Goal: Contribute content

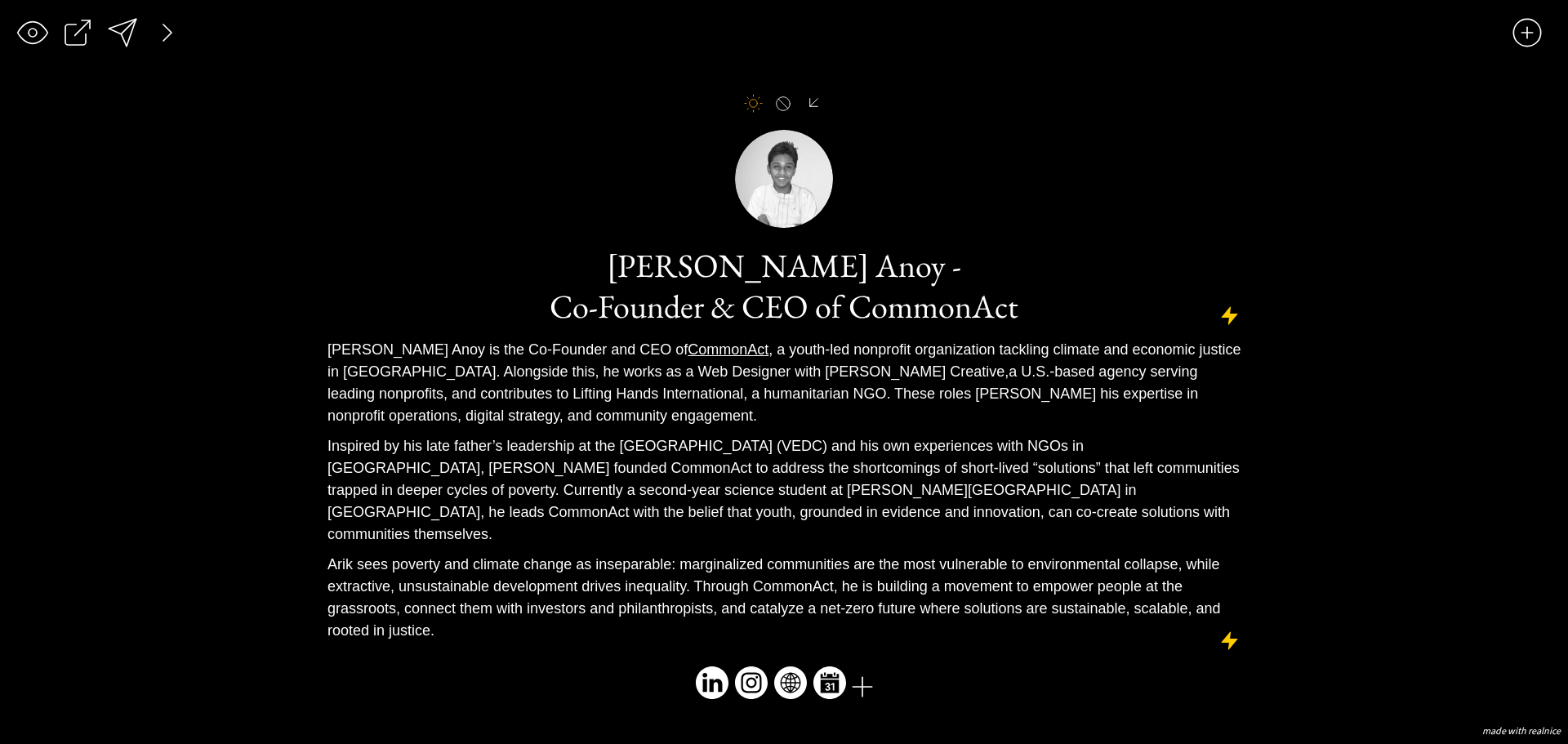
click at [758, 112] on div at bounding box center [753, 102] width 19 height 19
click at [122, 38] on div at bounding box center [122, 32] width 33 height 33
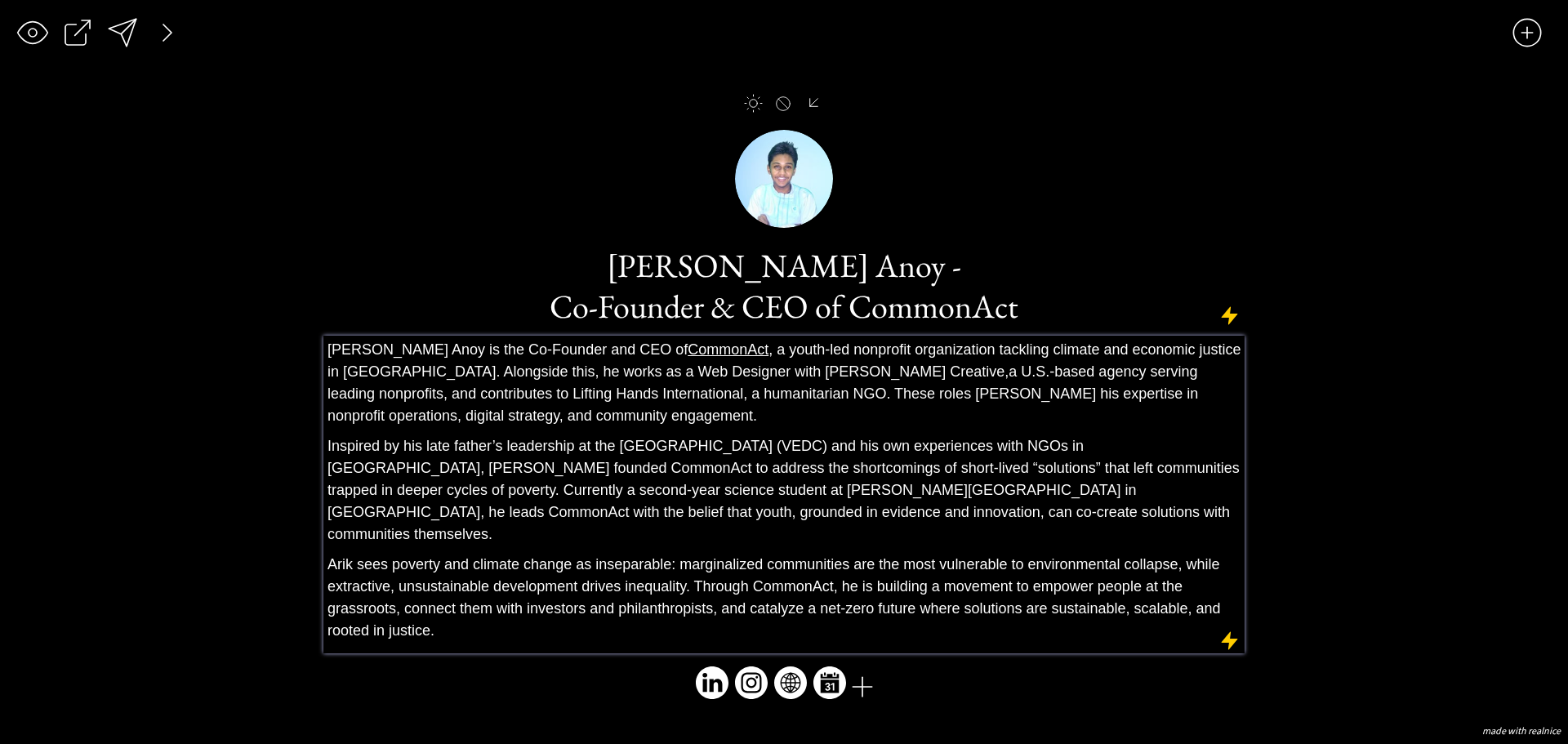
click at [576, 362] on span "[PERSON_NAME] is the Co-Founder and CEO of CommonAct , a youth-led nonprofit or…" at bounding box center [784, 360] width 913 height 39
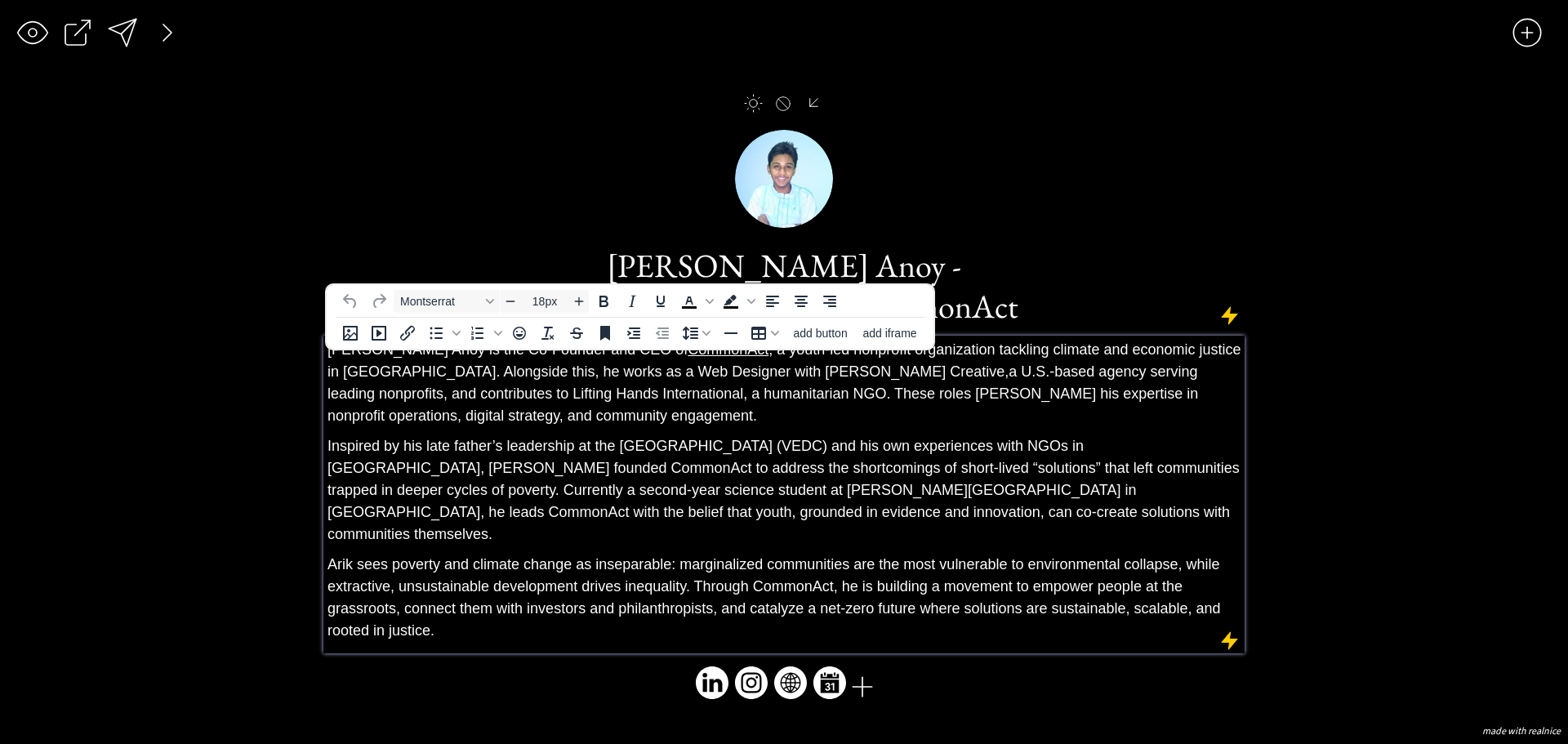
click at [576, 362] on span "[PERSON_NAME] is the Co-Founder and CEO of CommonAct , a youth-led nonprofit or…" at bounding box center [784, 360] width 913 height 39
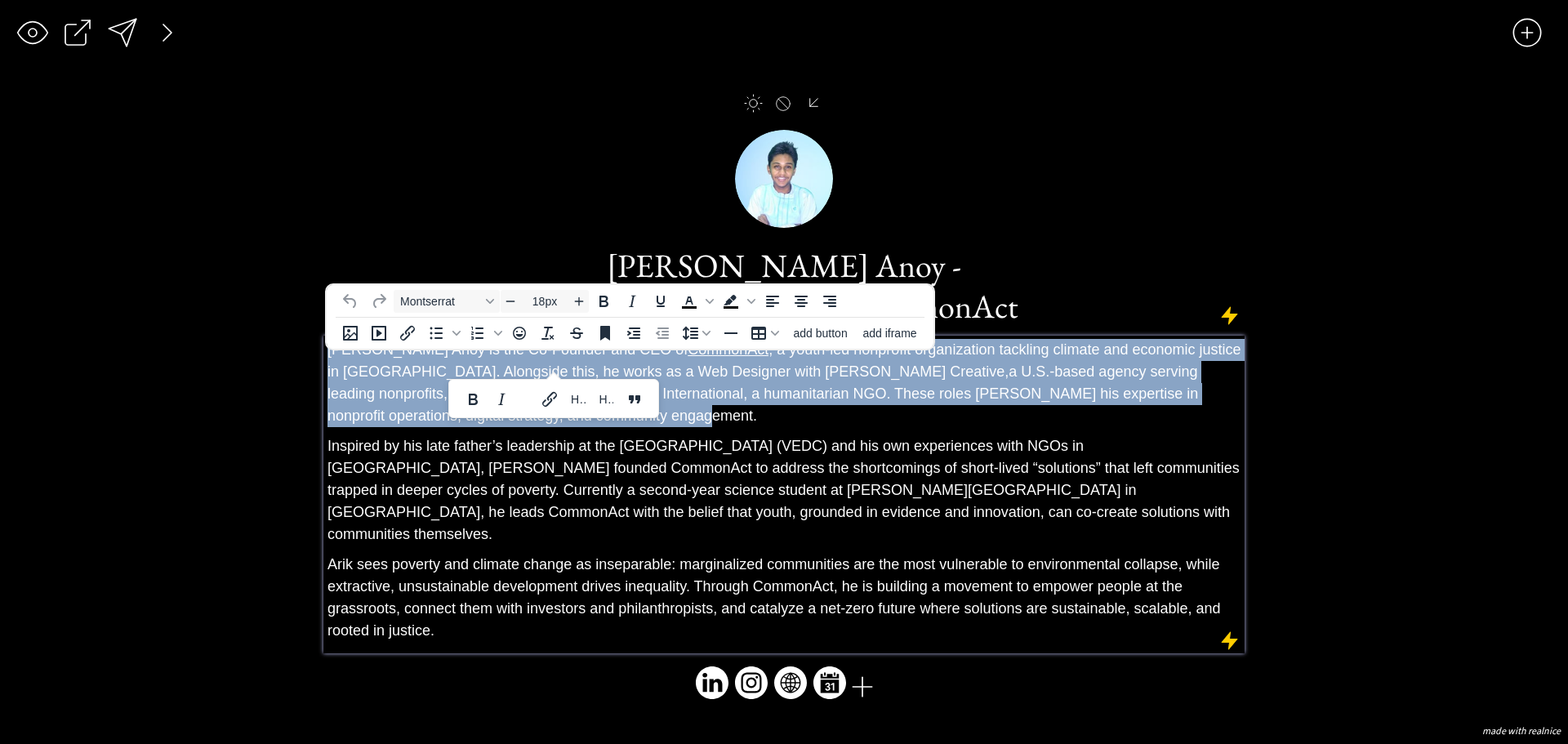
click at [576, 362] on span "[PERSON_NAME] is the Co-Founder and CEO of CommonAct , a youth-led nonprofit or…" at bounding box center [784, 360] width 913 height 39
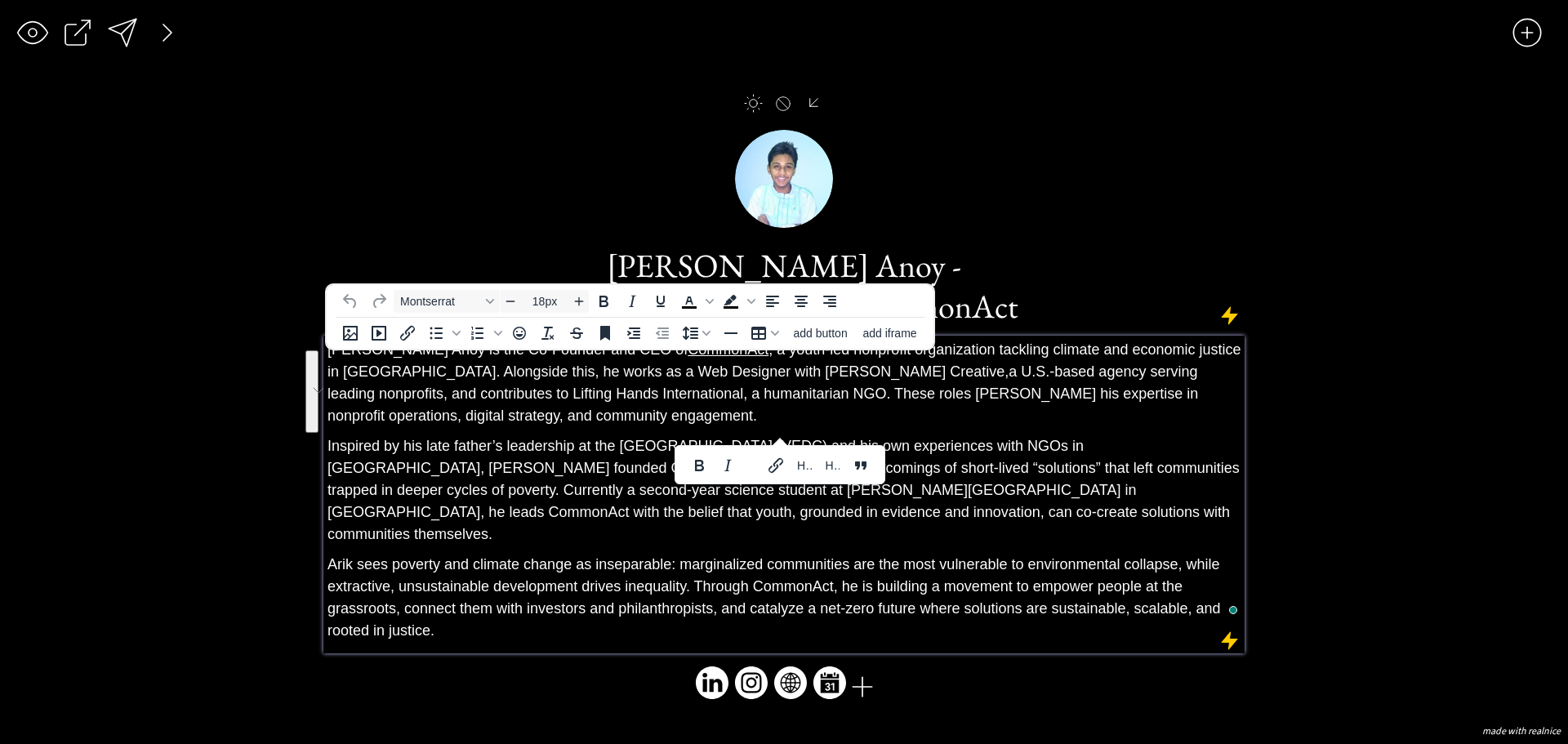
click at [573, 475] on span "Inspired by his late father’s leadership at the [GEOGRAPHIC_DATA] (VEDC) and hi…" at bounding box center [717, 457] width 781 height 39
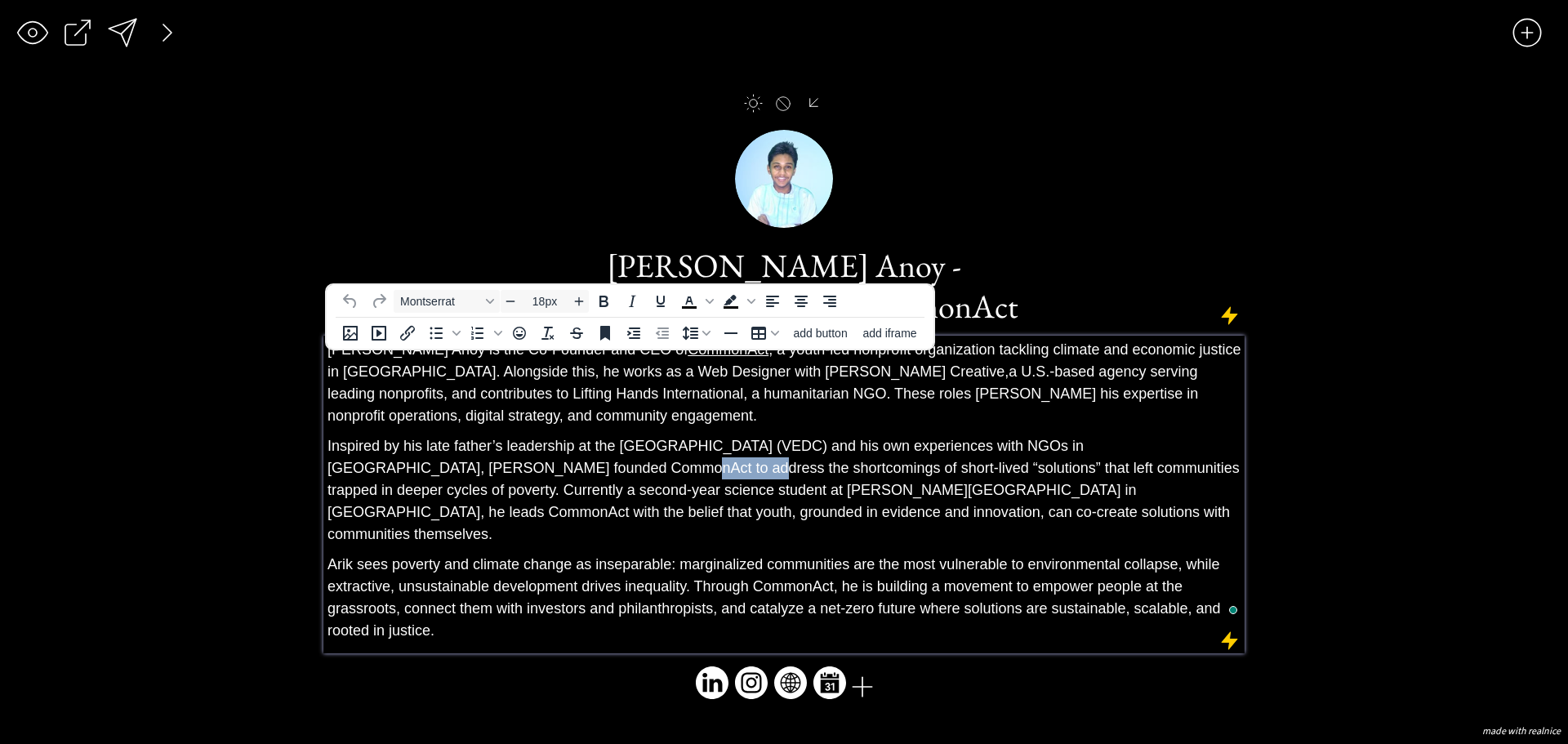
click at [573, 475] on span "Inspired by his late father’s leadership at the [GEOGRAPHIC_DATA] (VEDC) and hi…" at bounding box center [717, 457] width 781 height 39
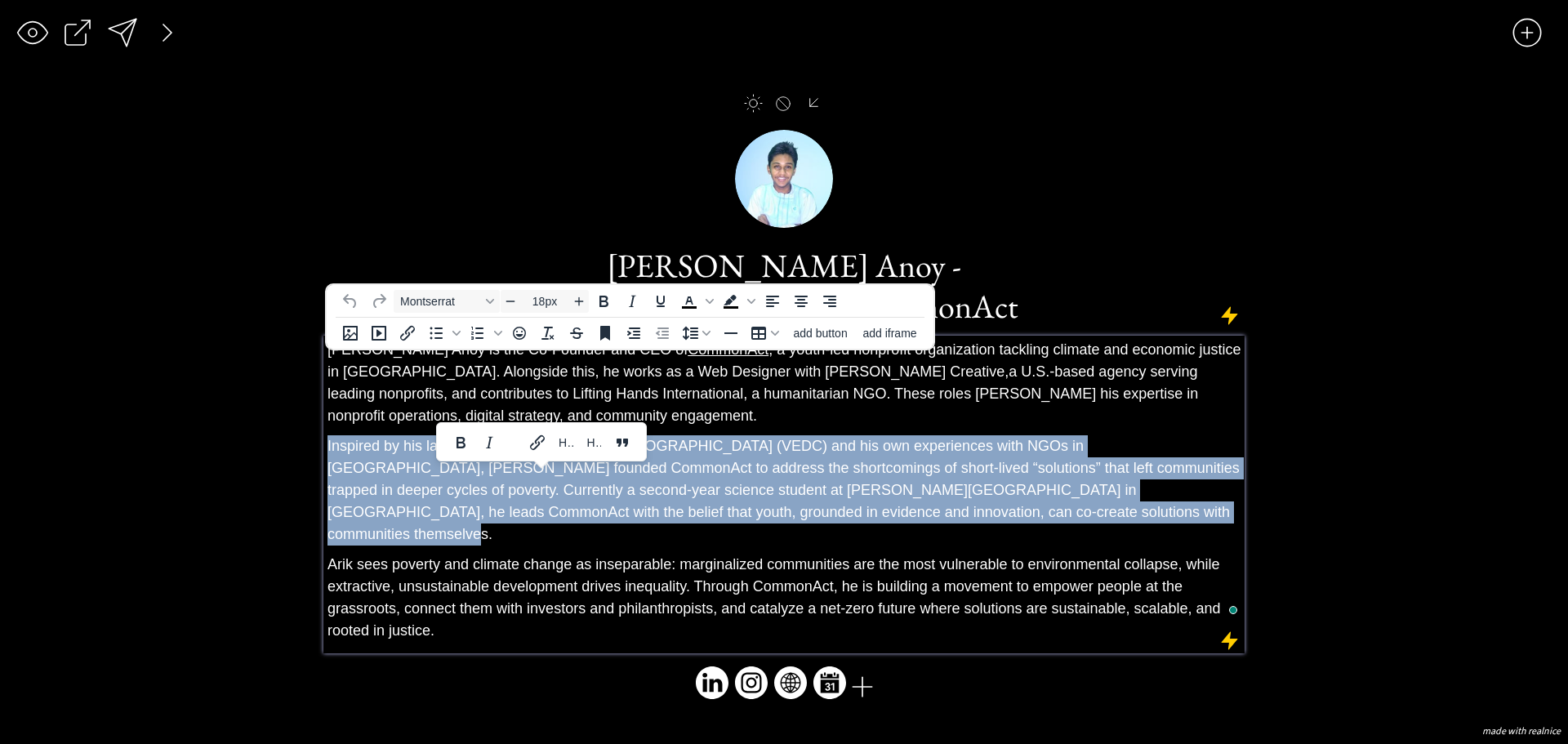
click at [573, 475] on span "Inspired by his late father’s leadership at the [GEOGRAPHIC_DATA] (VEDC) and hi…" at bounding box center [717, 457] width 781 height 39
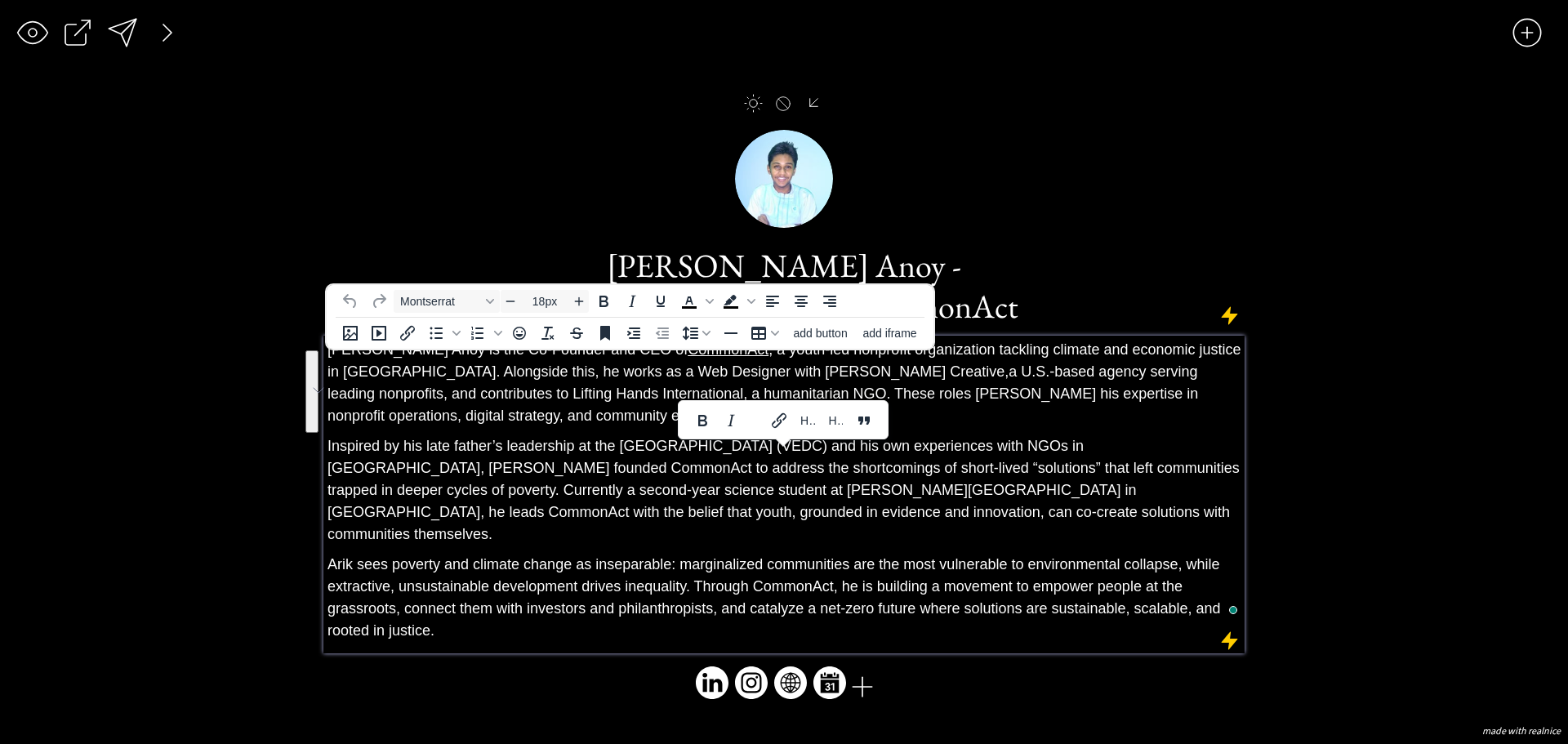
click at [577, 535] on div "[PERSON_NAME] is the Co-Founder and CEO of CommonAct , a youth-led nonprofit or…" at bounding box center [784, 490] width 913 height 302
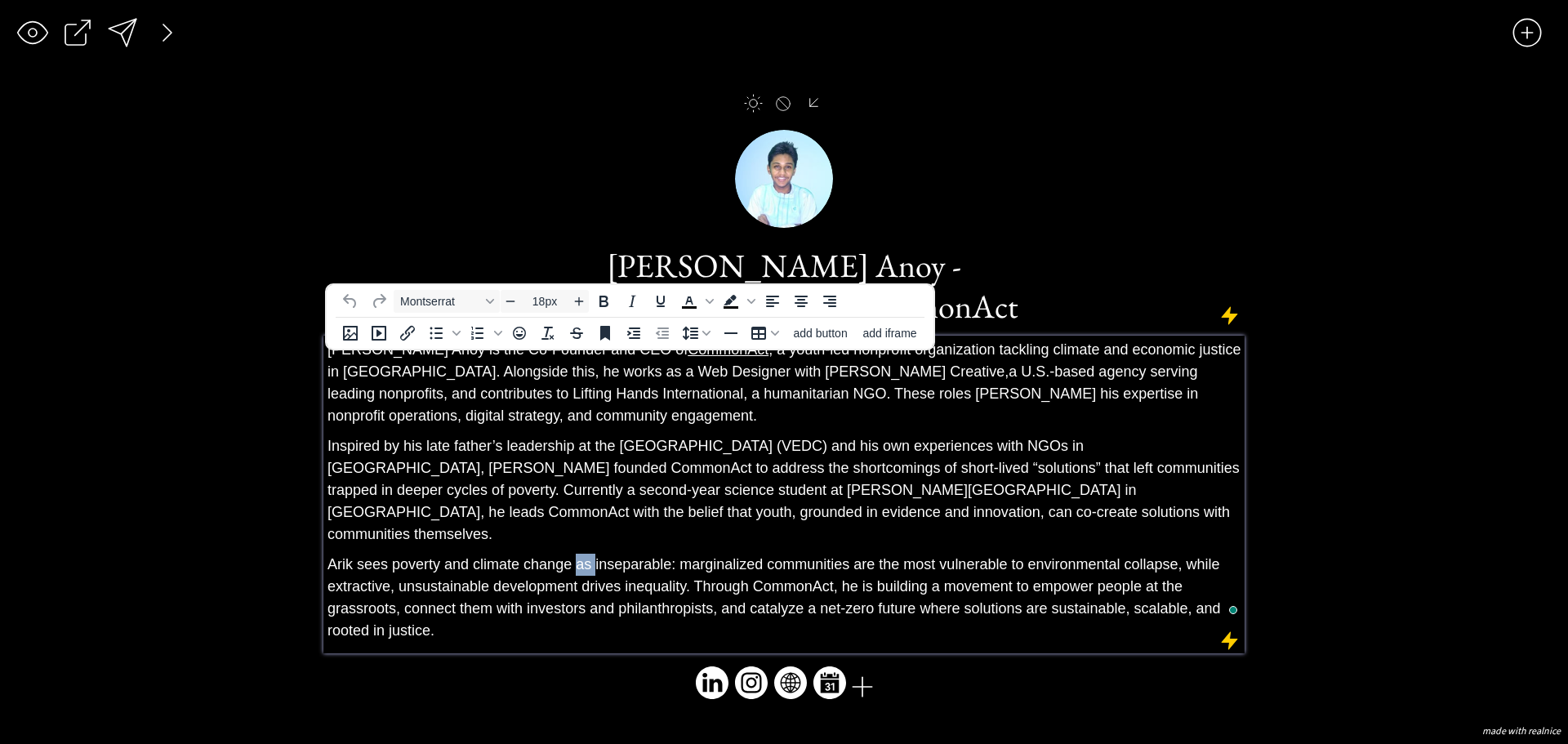
click at [577, 535] on div "[PERSON_NAME] is the Co-Founder and CEO of CommonAct , a youth-led nonprofit or…" at bounding box center [784, 490] width 913 height 302
click at [569, 556] on span "Arik sees poverty and climate change as inseparable: marginalized communities a…" at bounding box center [773, 575] width 892 height 39
click at [567, 541] on div "[PERSON_NAME] is the Co-Founder and CEO of CommonAct , a youth-led nonprofit or…" at bounding box center [784, 490] width 913 height 302
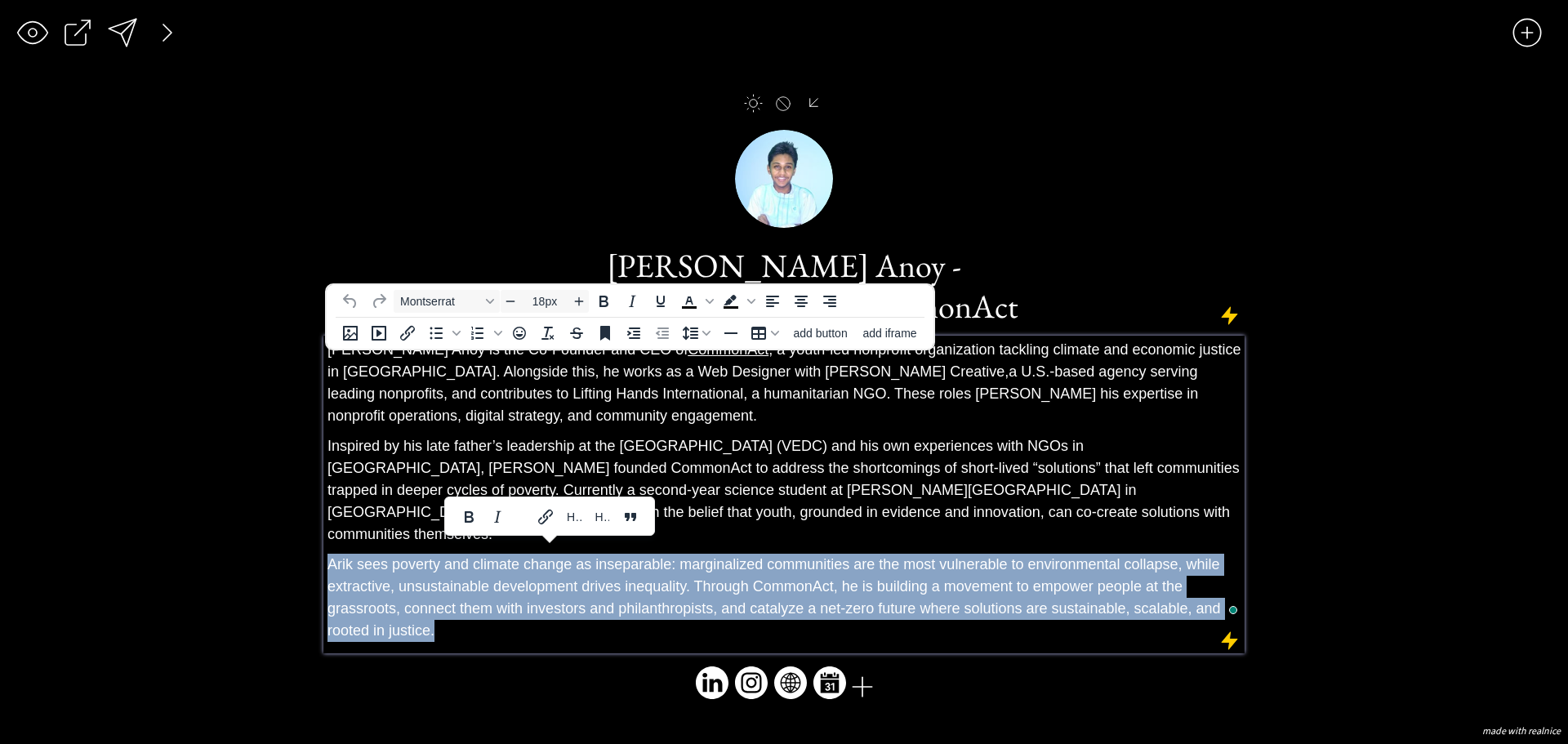
click at [567, 541] on div "[PERSON_NAME] is the Co-Founder and CEO of CommonAct , a youth-led nonprofit or…" at bounding box center [784, 490] width 913 height 302
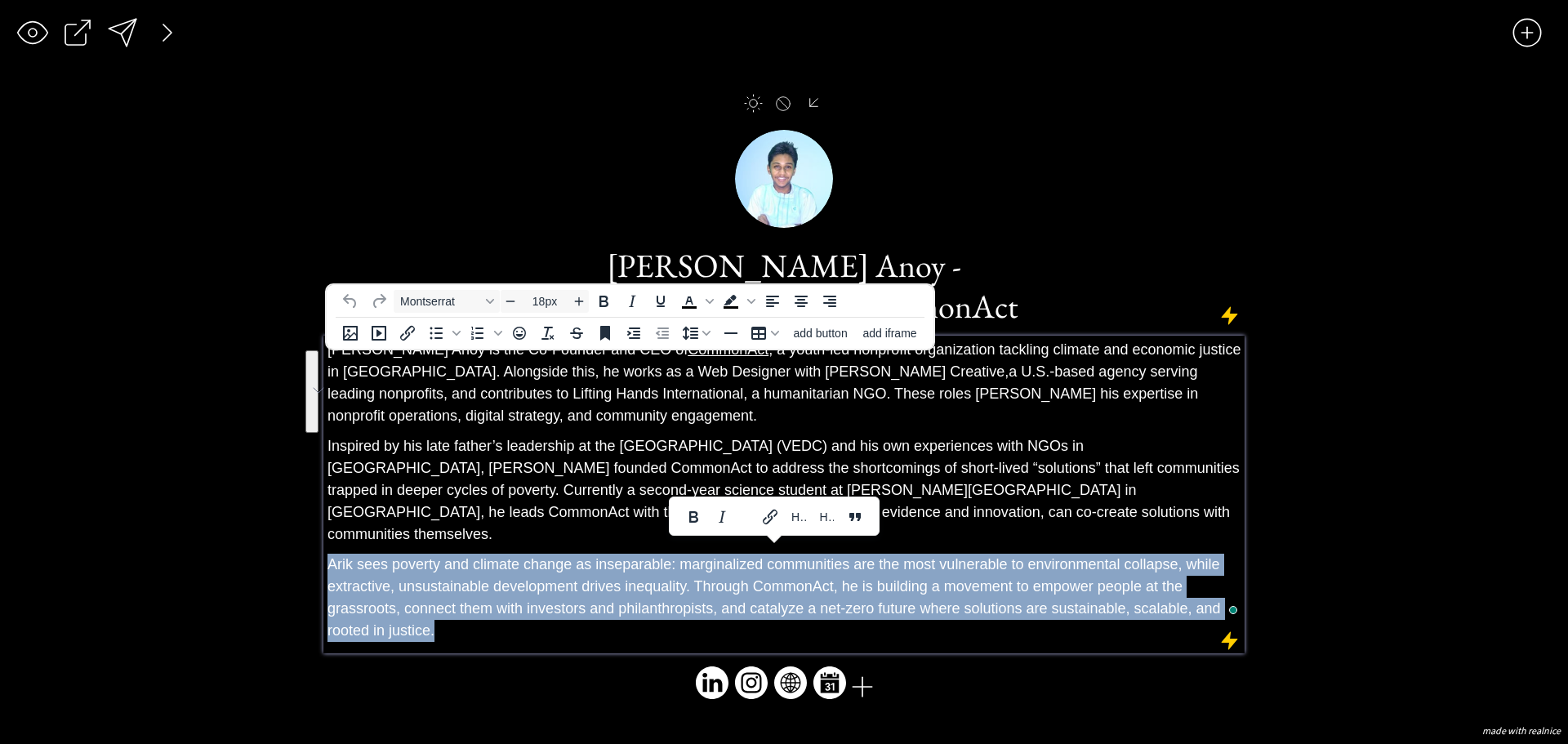
click at [567, 540] on div "[PERSON_NAME] is the Co-Founder and CEO of CommonAct , a youth-led nonprofit or…" at bounding box center [784, 490] width 913 height 302
click at [579, 339] on icon "Strikethrough" at bounding box center [577, 333] width 20 height 20
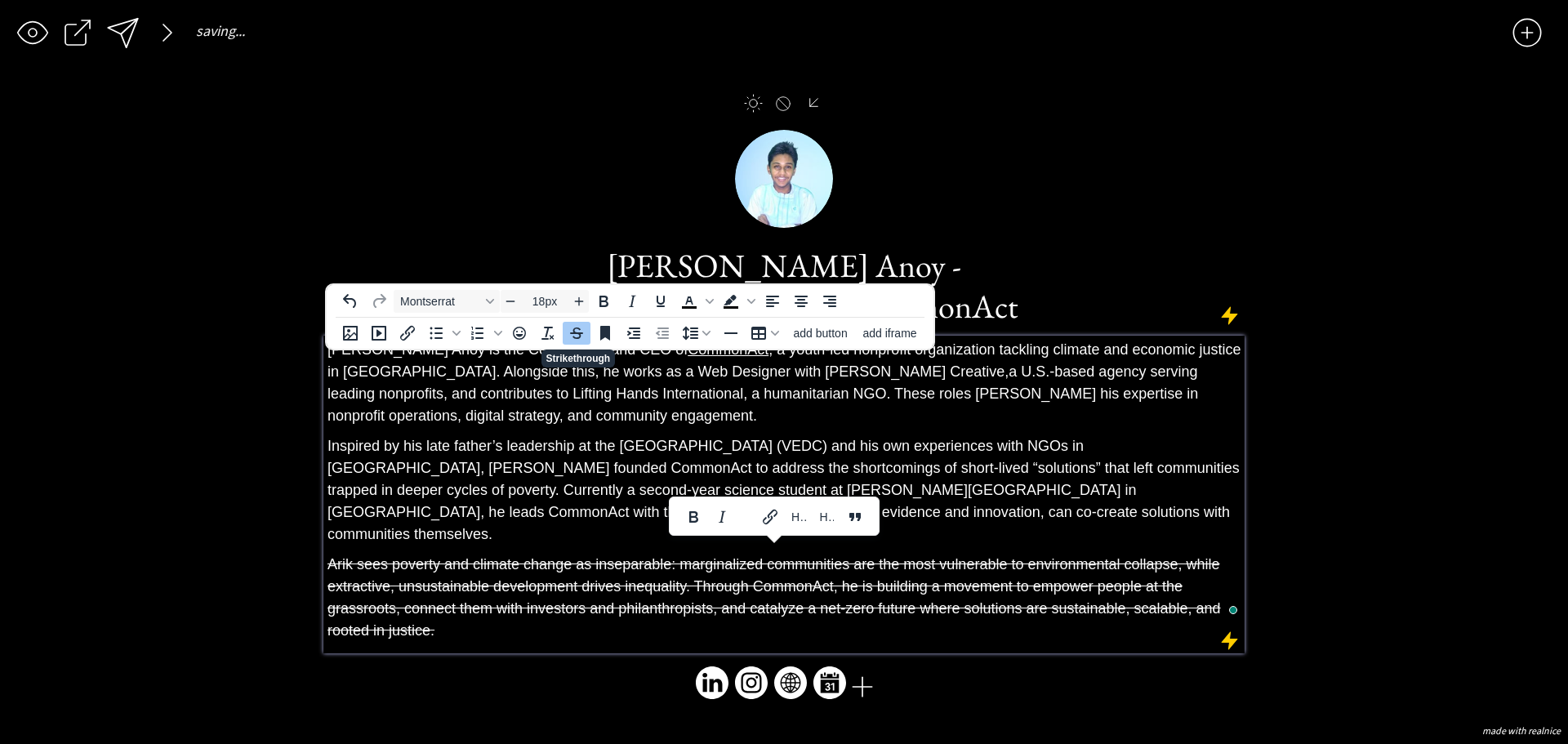
click at [579, 339] on icon "Strikethrough" at bounding box center [577, 333] width 20 height 20
click at [572, 90] on div "saving & publishing saved & published! 👍 saving... click to upload a picture [P…" at bounding box center [784, 372] width 1568 height 744
